Goal: Transaction & Acquisition: Purchase product/service

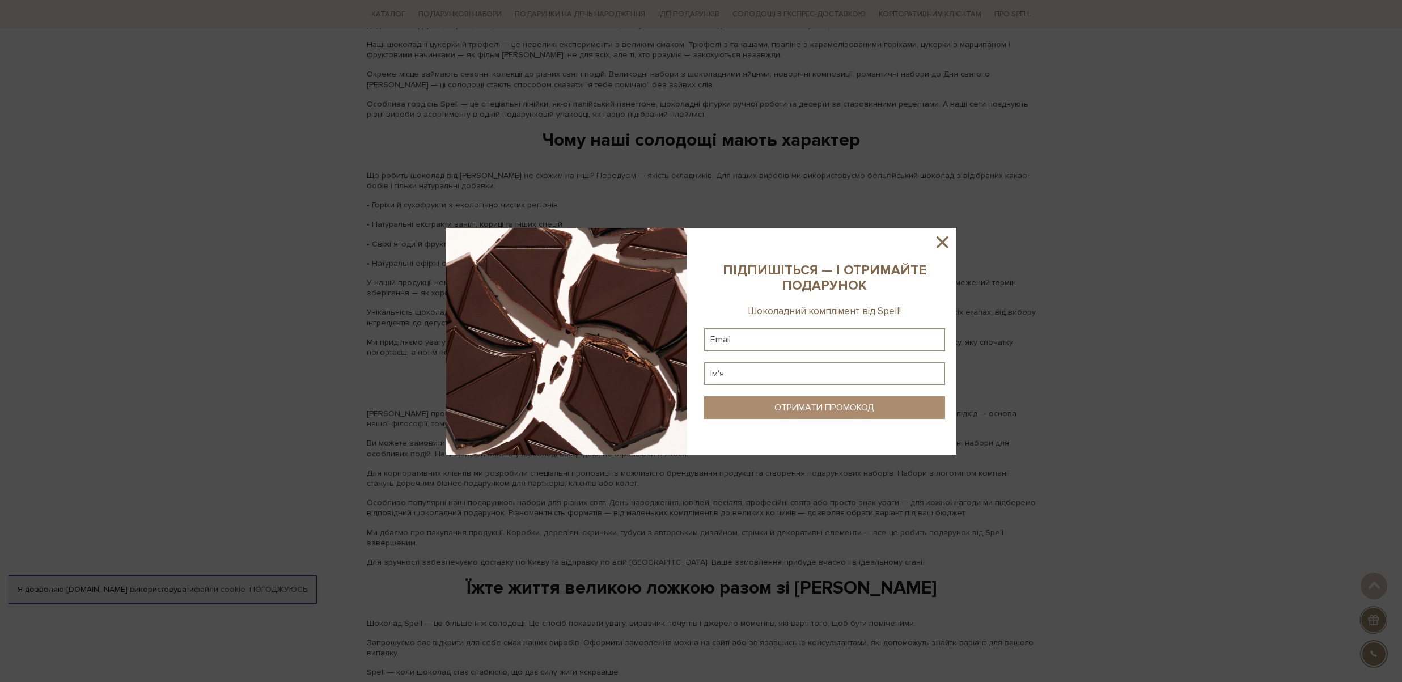
scroll to position [1468, 0]
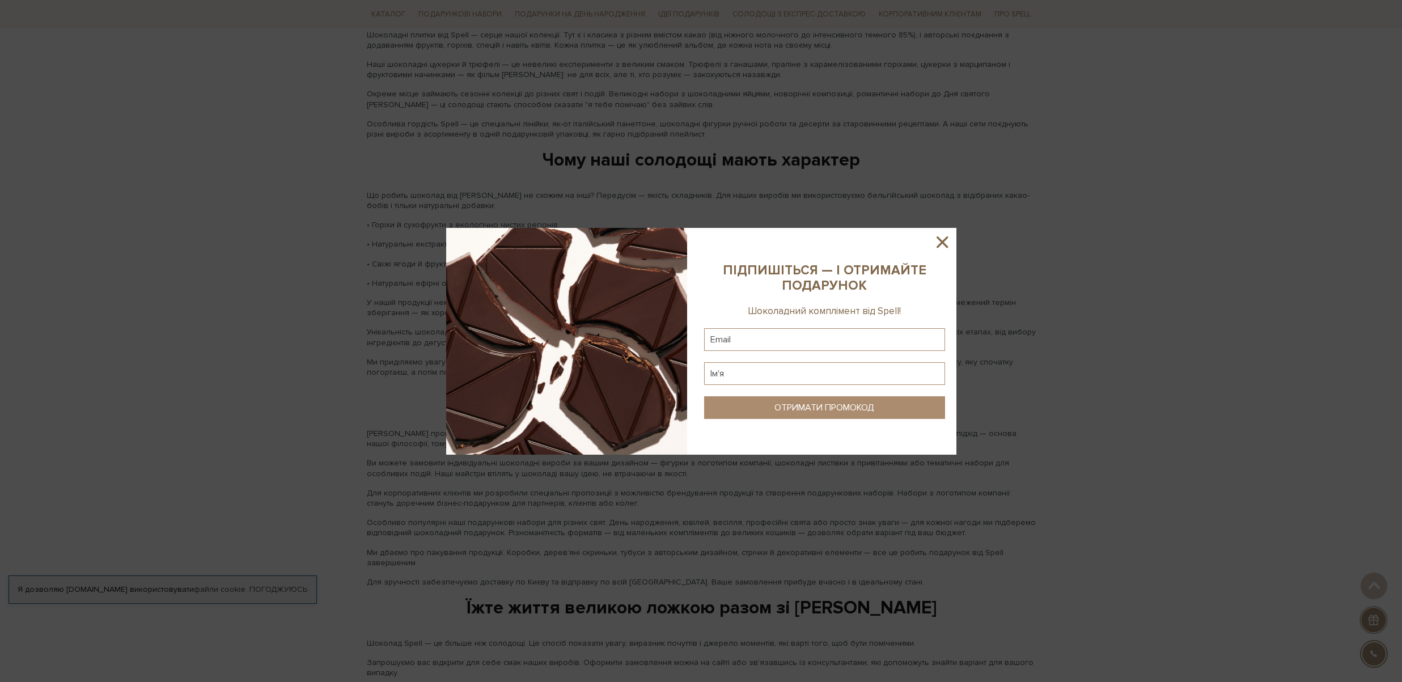
click at [938, 243] on icon at bounding box center [942, 241] width 19 height 19
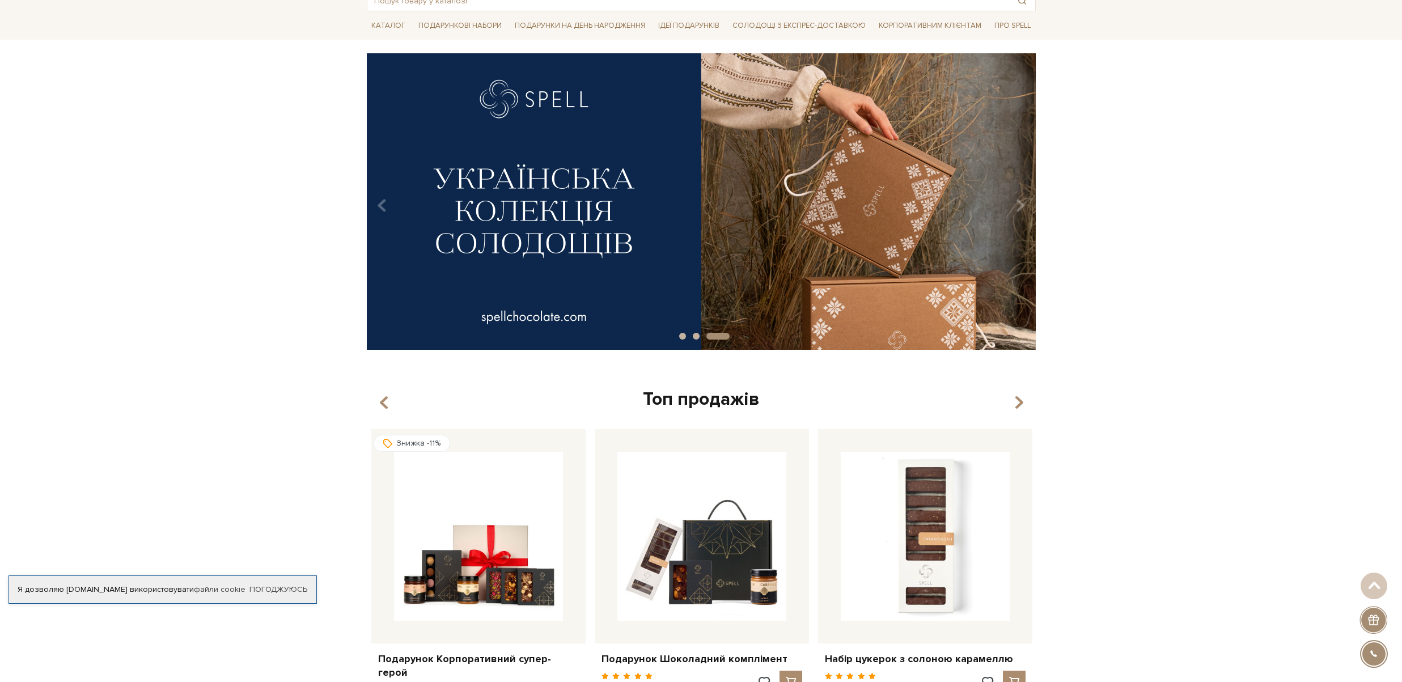
scroll to position [0, 0]
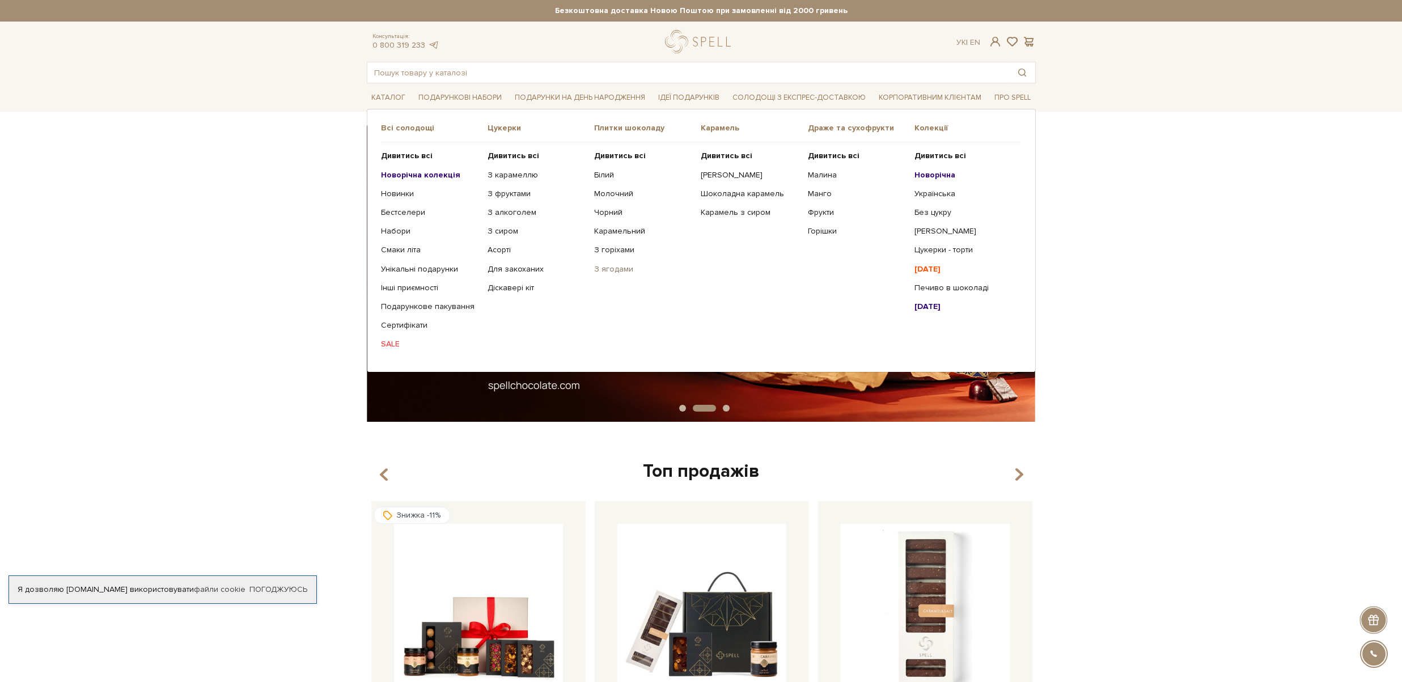
click at [623, 272] on link "З ягодами" at bounding box center [643, 269] width 98 height 10
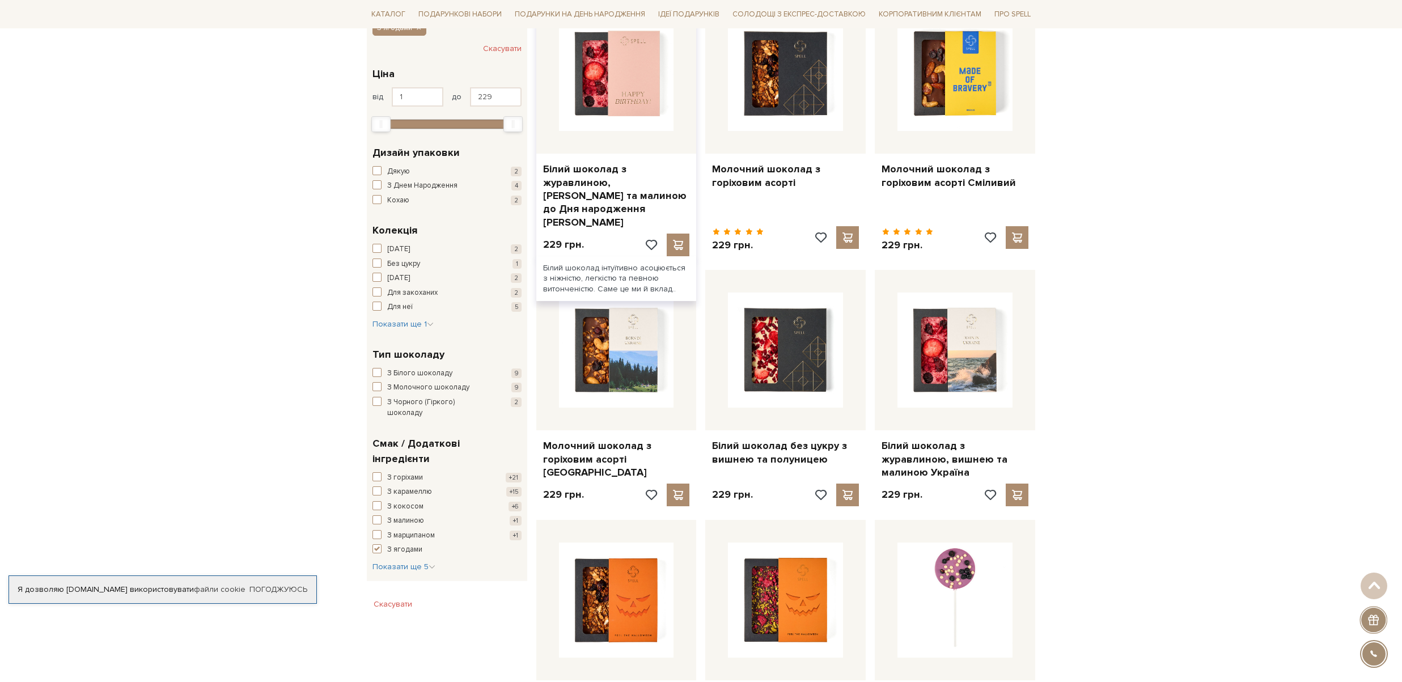
scroll to position [156, 0]
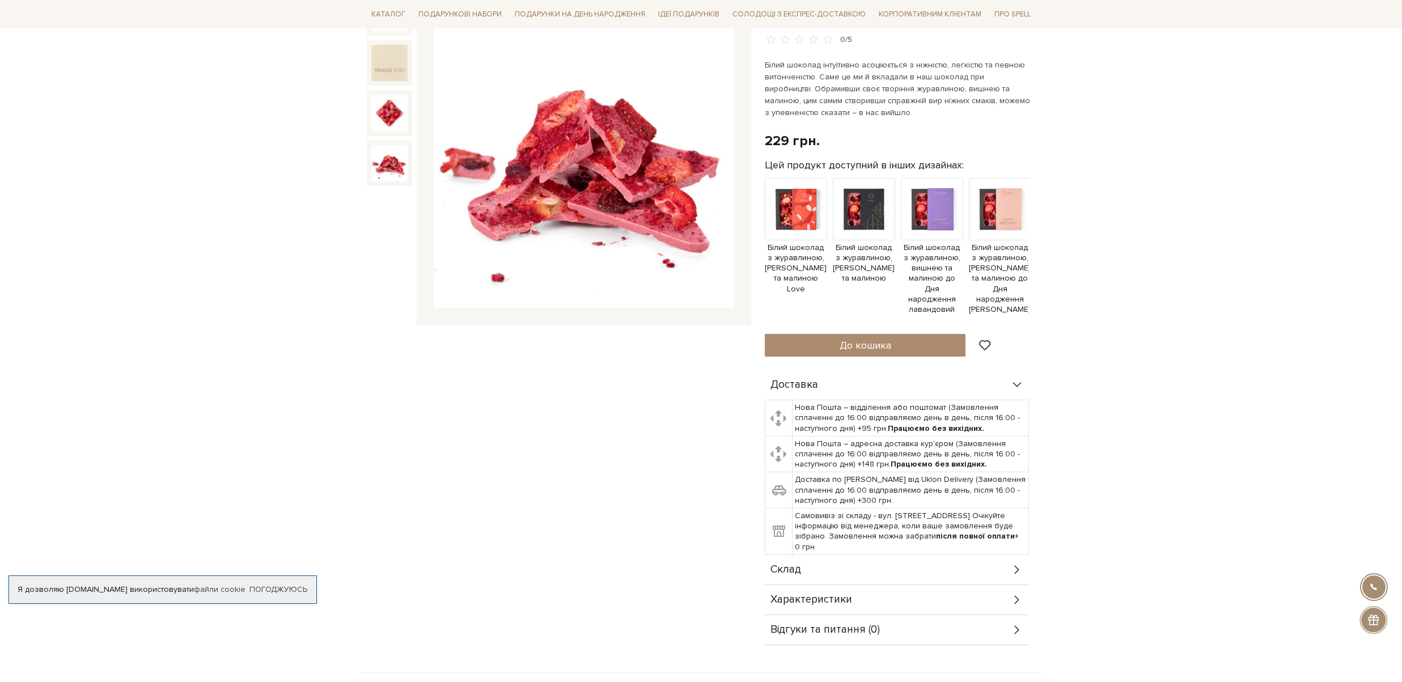
scroll to position [159, 0]
